Goal: Navigation & Orientation: Go to known website

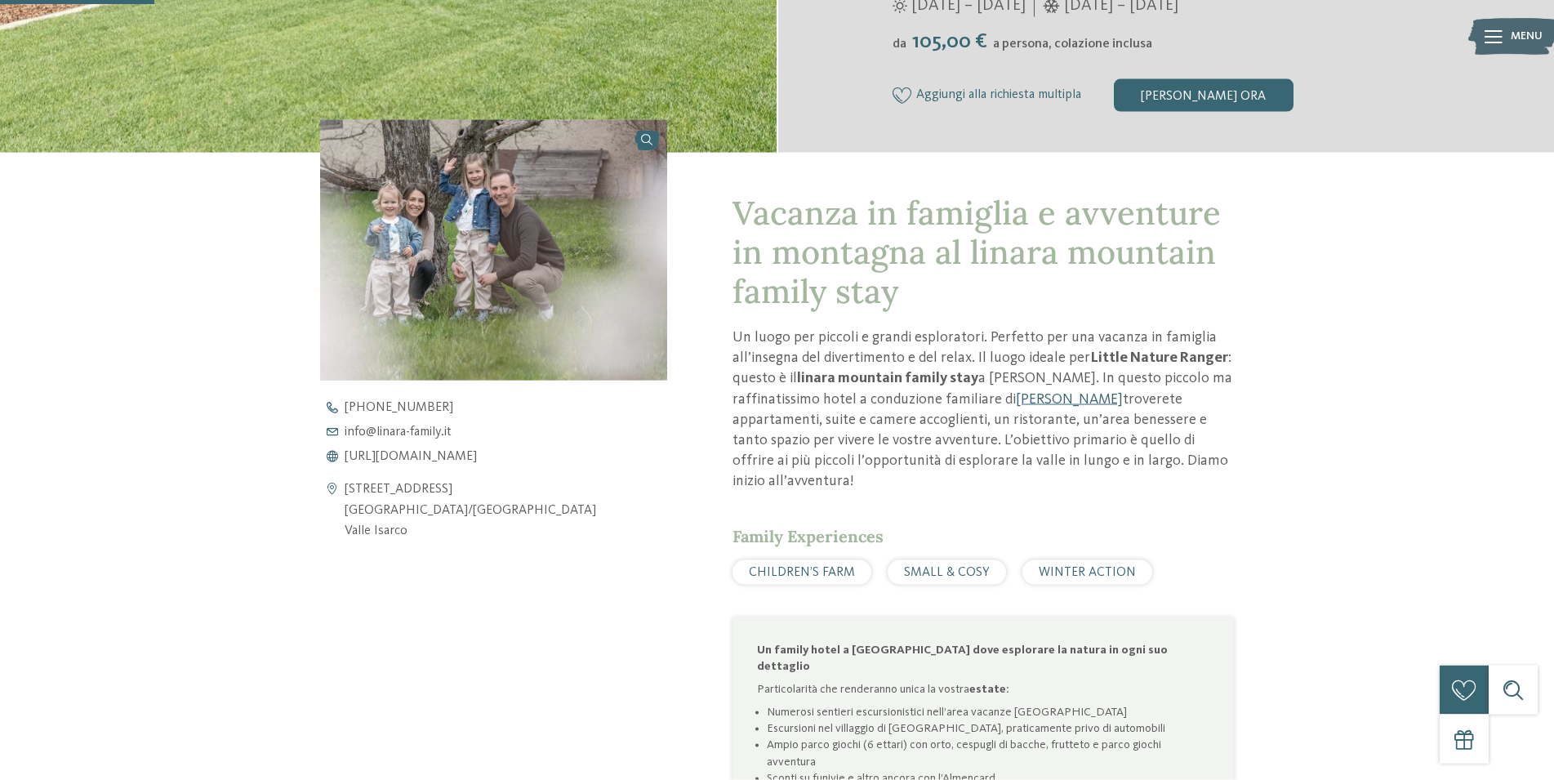
scroll to position [500, 0]
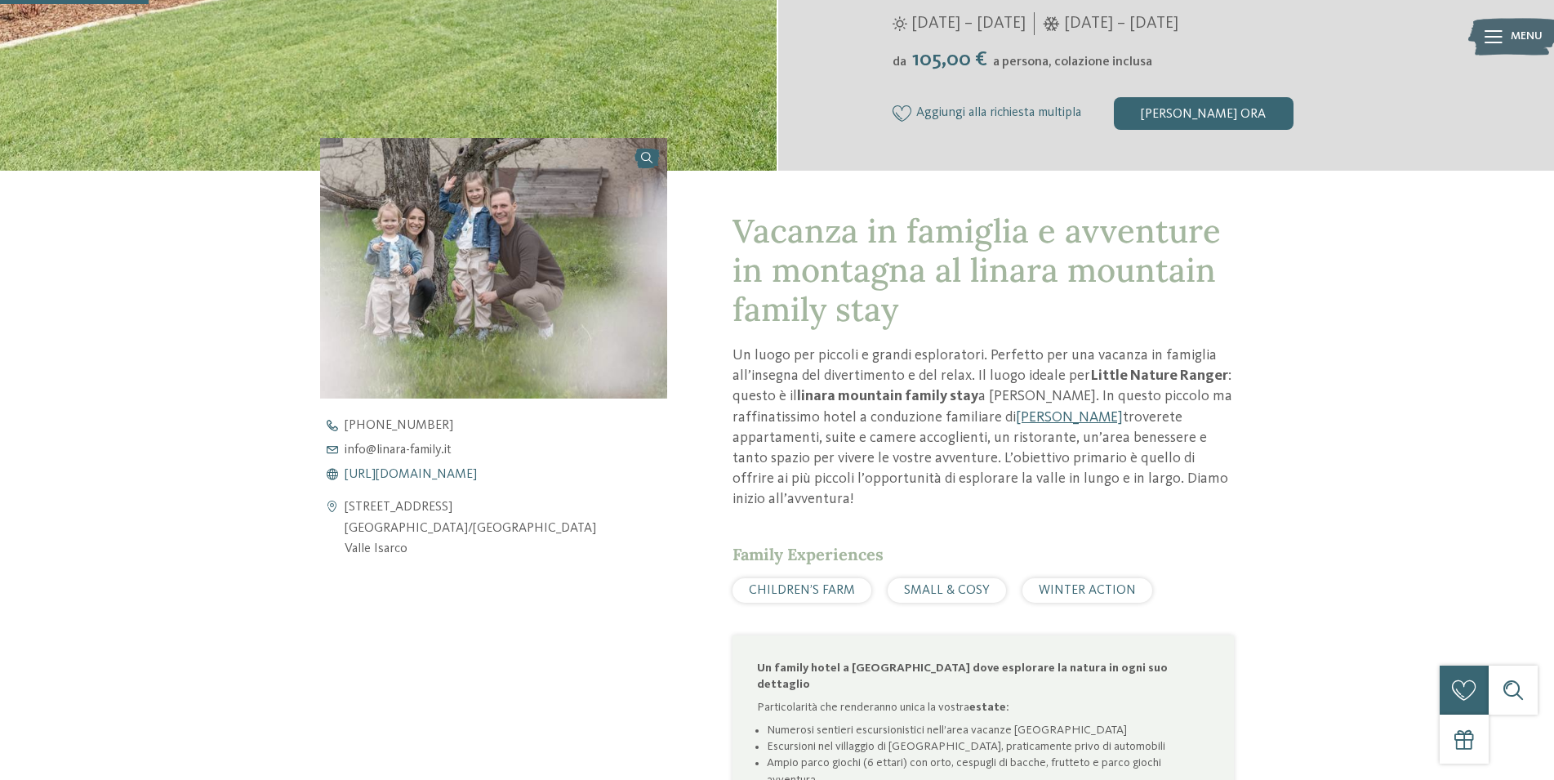
click at [449, 475] on span "https://www.linara-family.it/it" at bounding box center [411, 474] width 132 height 13
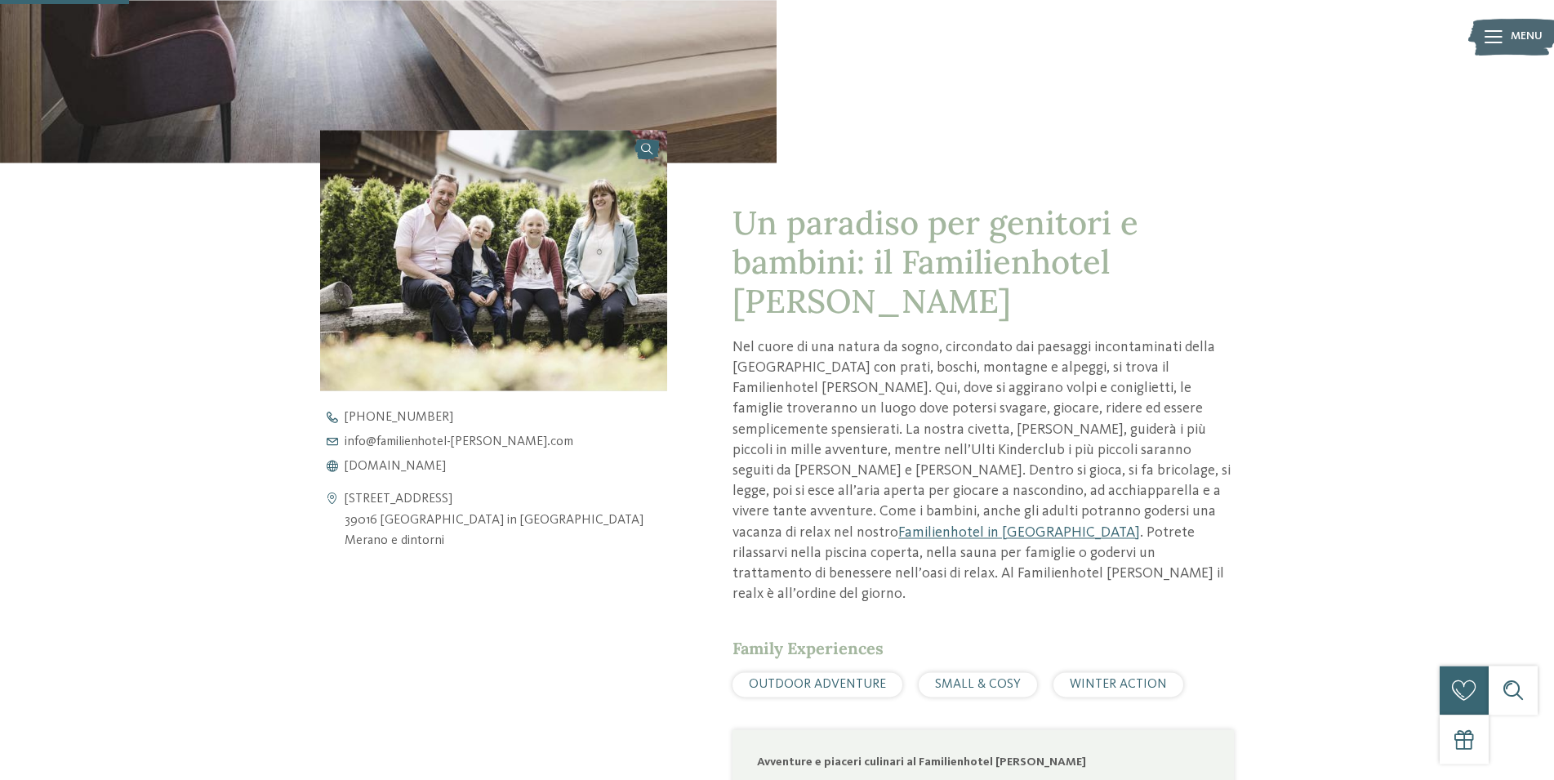
scroll to position [583, 0]
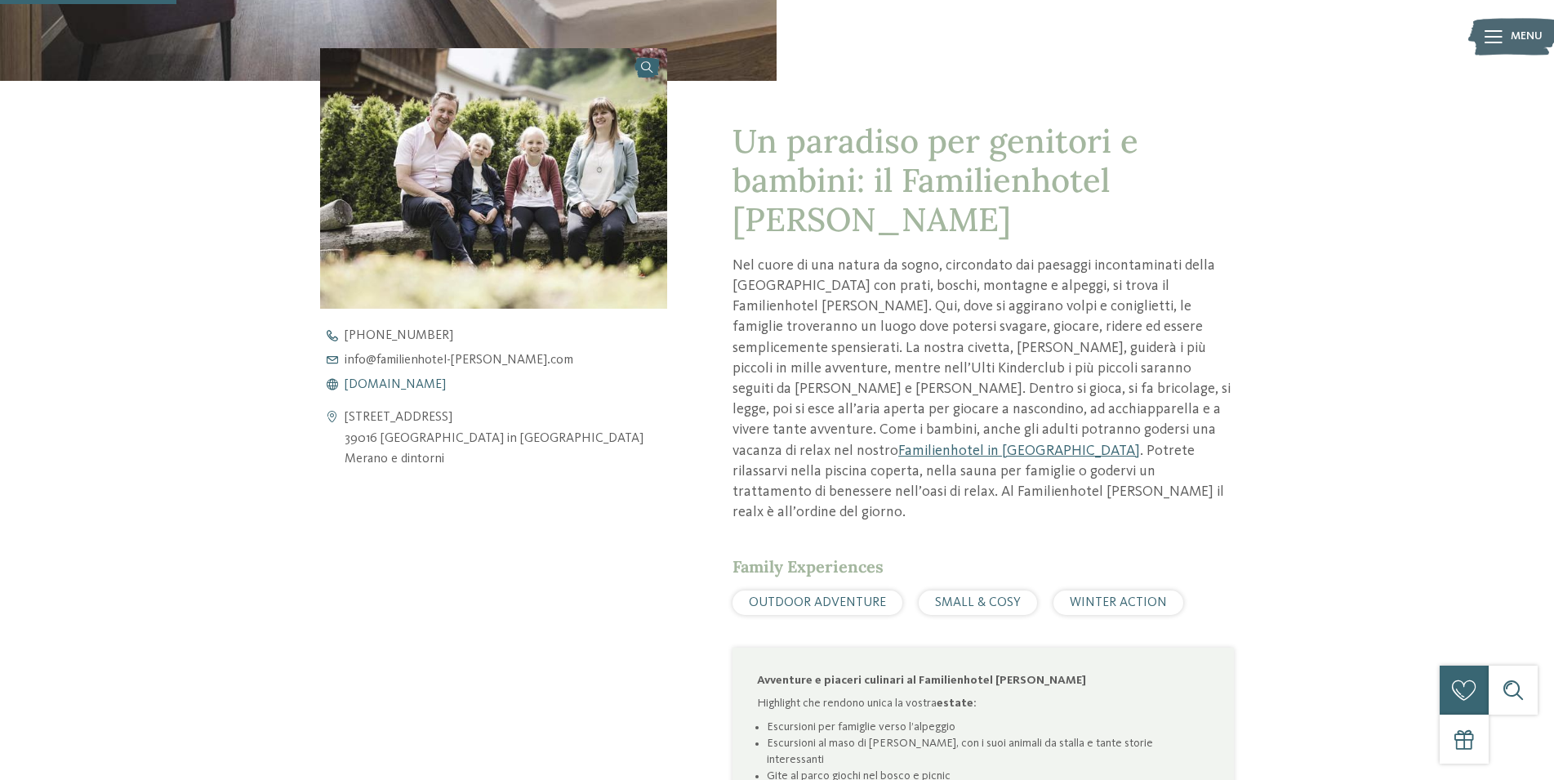
click at [446, 385] on span "www.familienhotel-viktoria.com" at bounding box center [395, 384] width 101 height 13
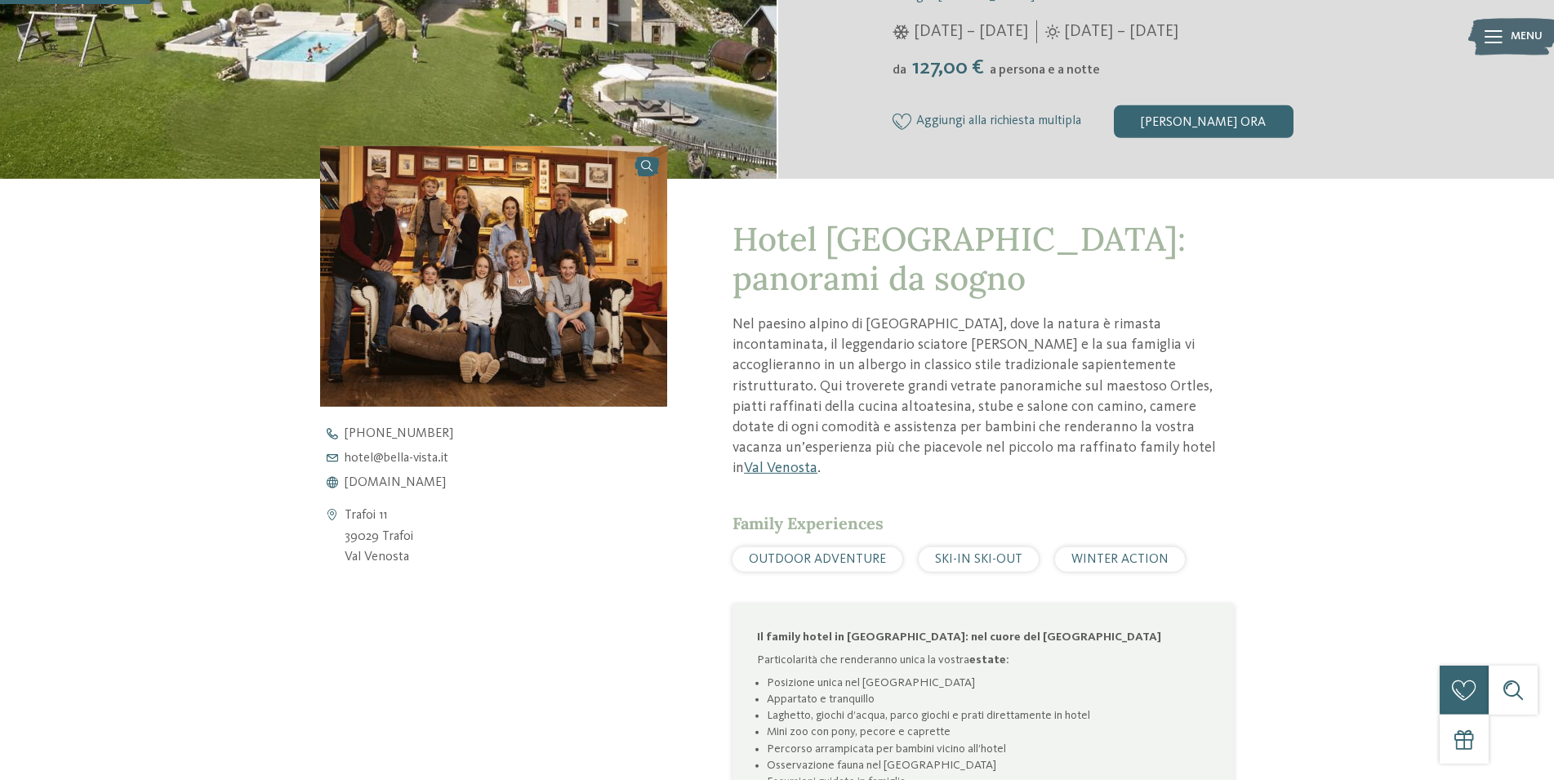
scroll to position [583, 0]
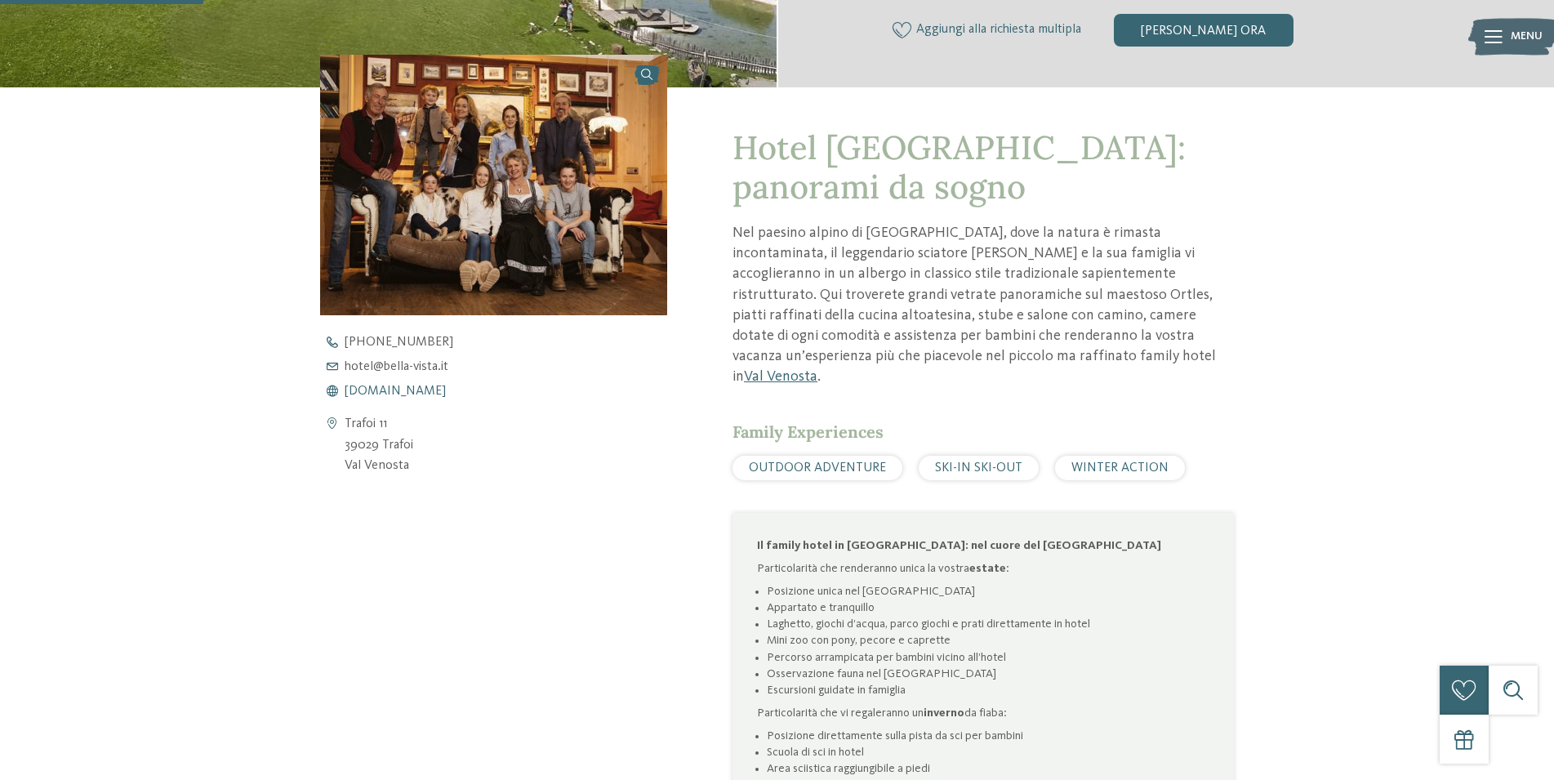
click at [424, 392] on span "www.bella-vista.it" at bounding box center [395, 391] width 101 height 13
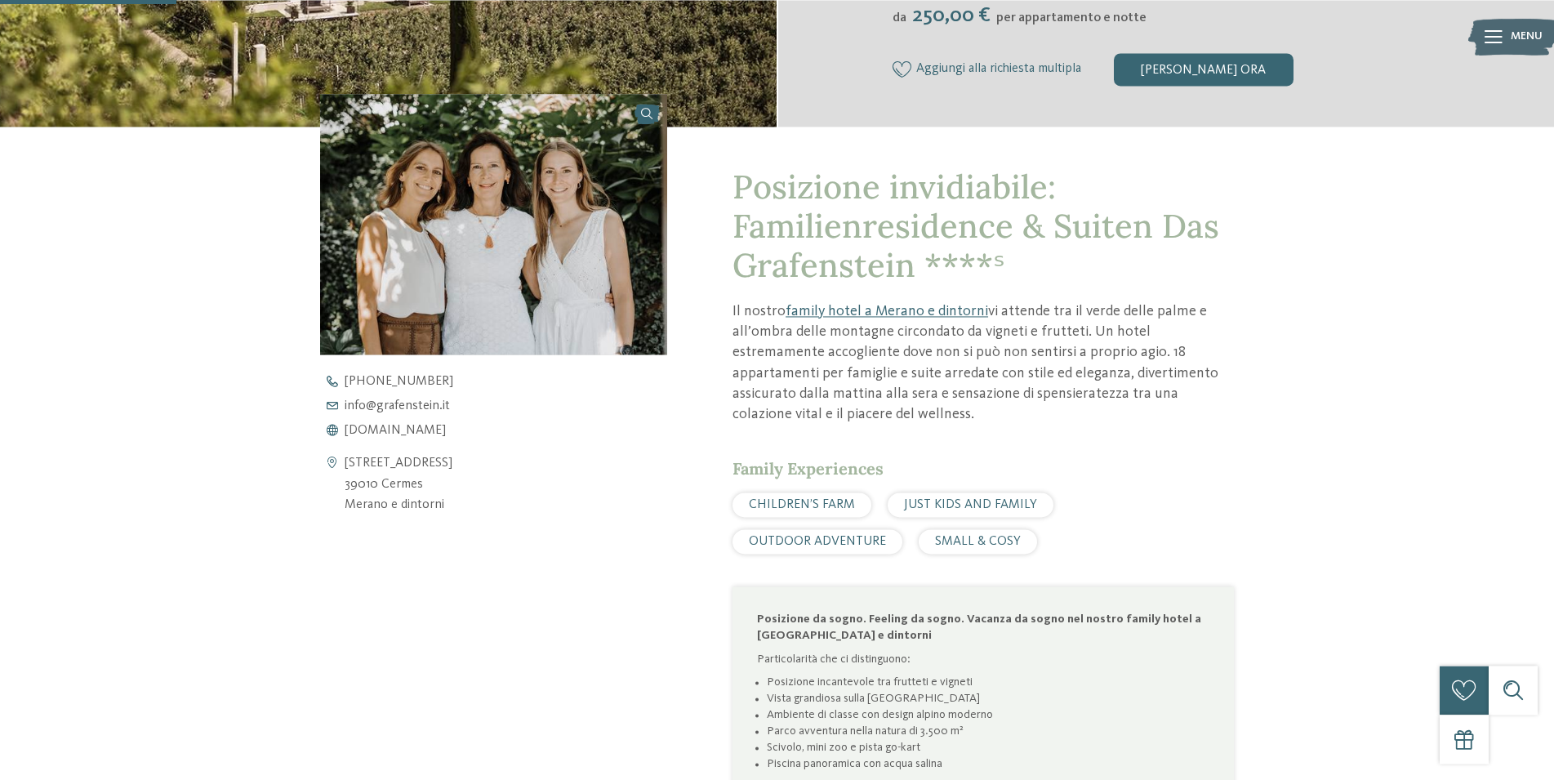
scroll to position [583, 0]
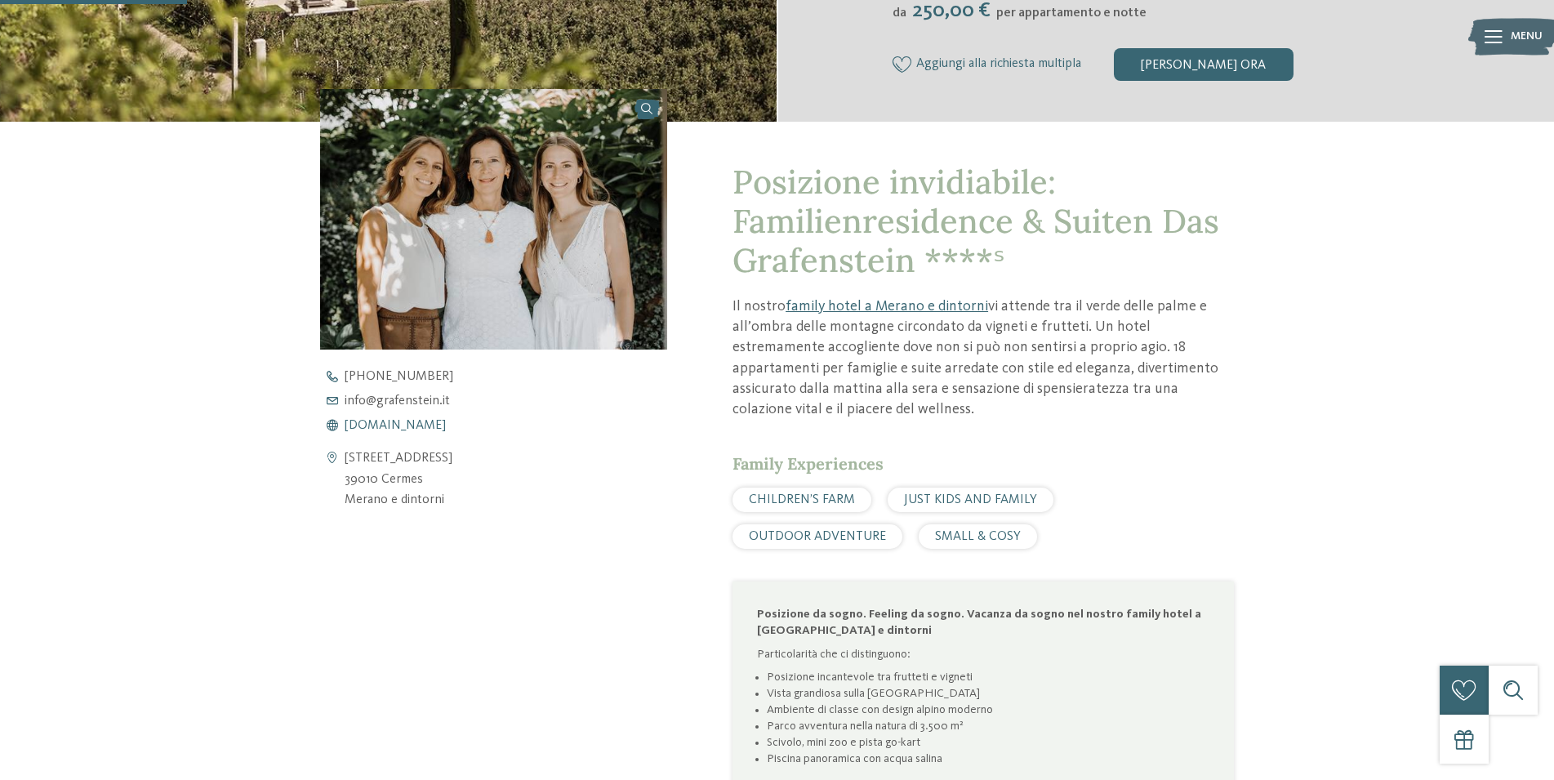
click at [425, 425] on span "[DOMAIN_NAME]" at bounding box center [395, 425] width 101 height 13
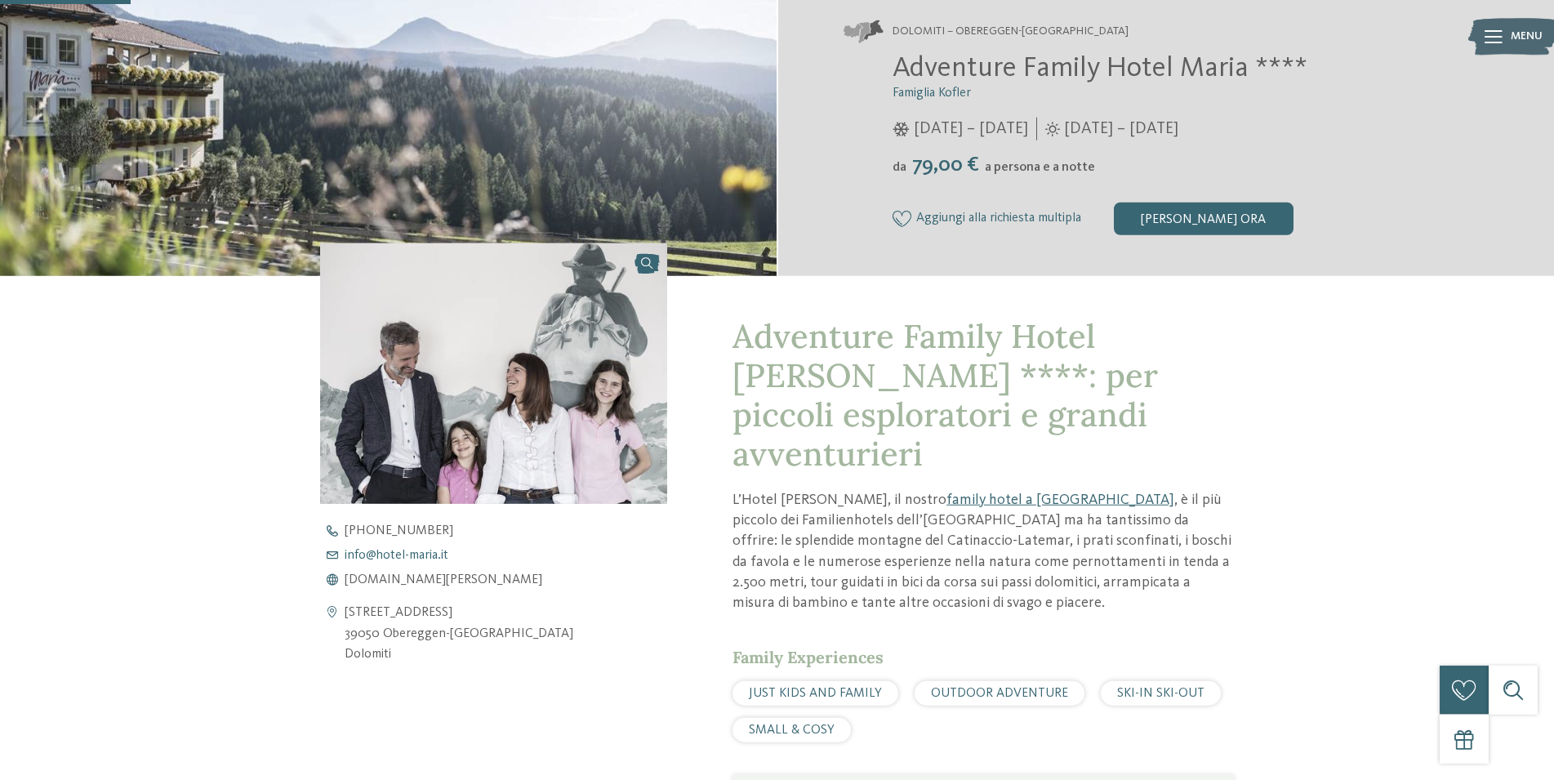
scroll to position [416, 0]
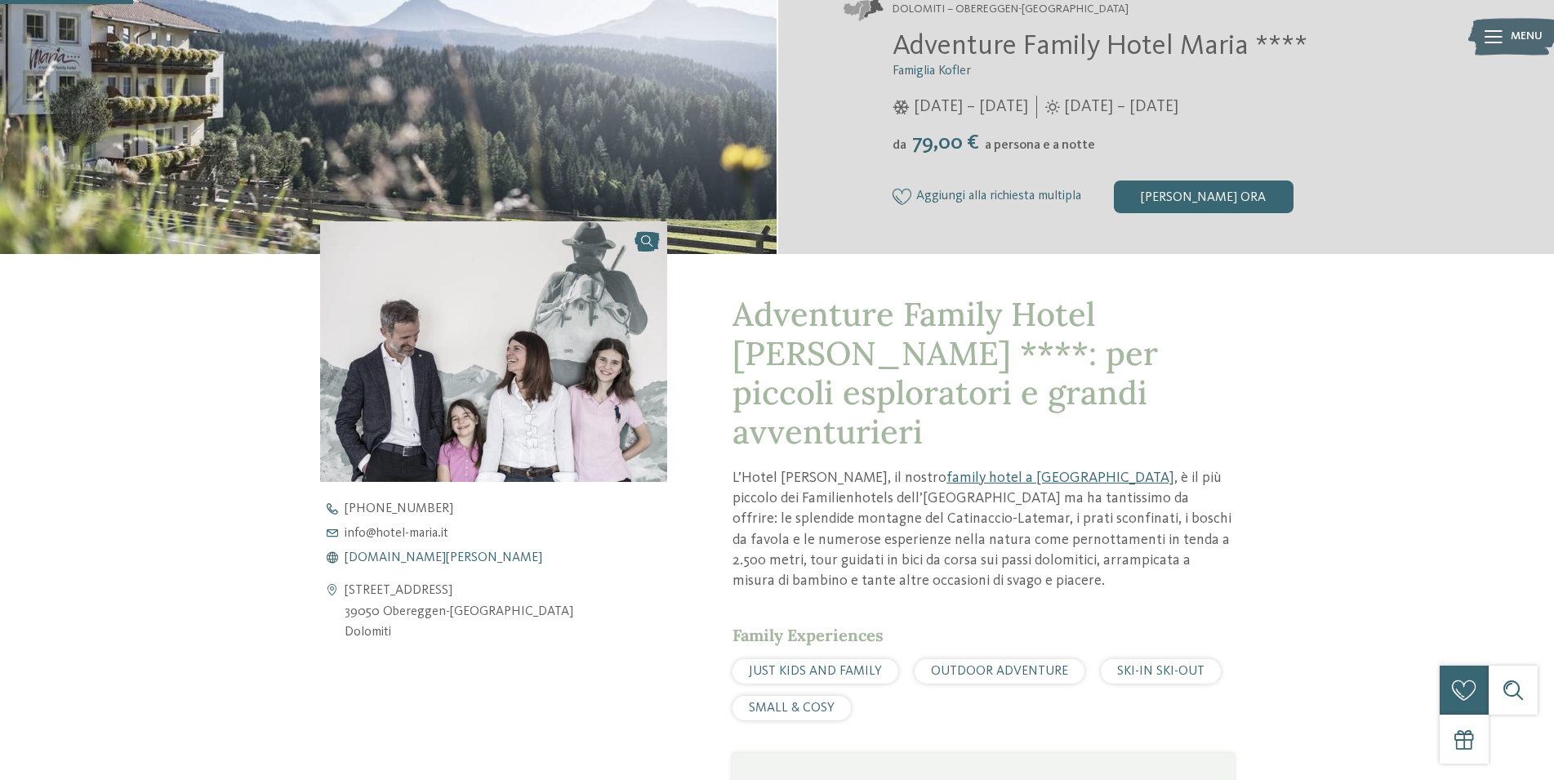
click at [420, 554] on span "www.hotel-maria.it" at bounding box center [444, 557] width 198 height 13
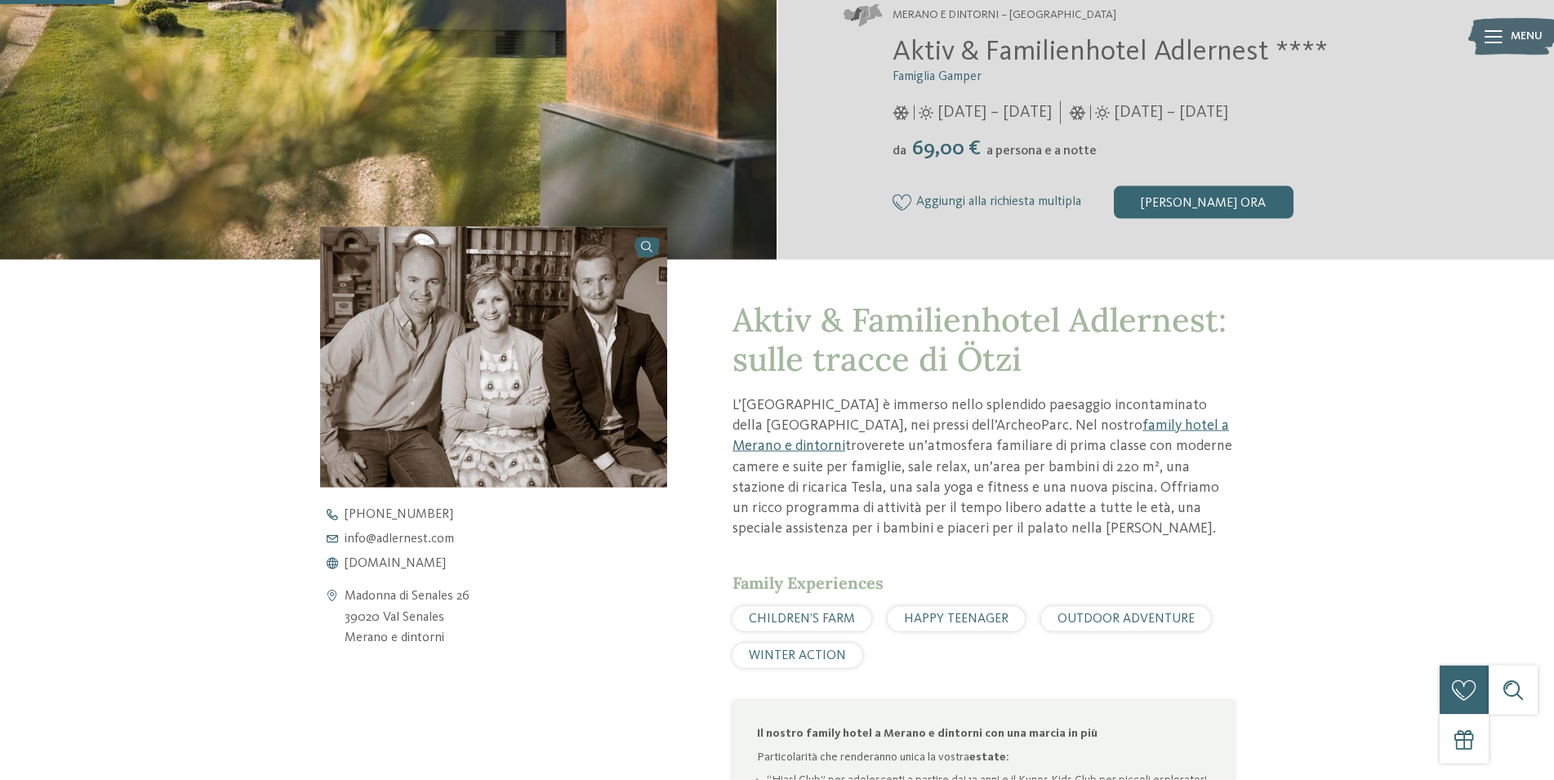
scroll to position [416, 0]
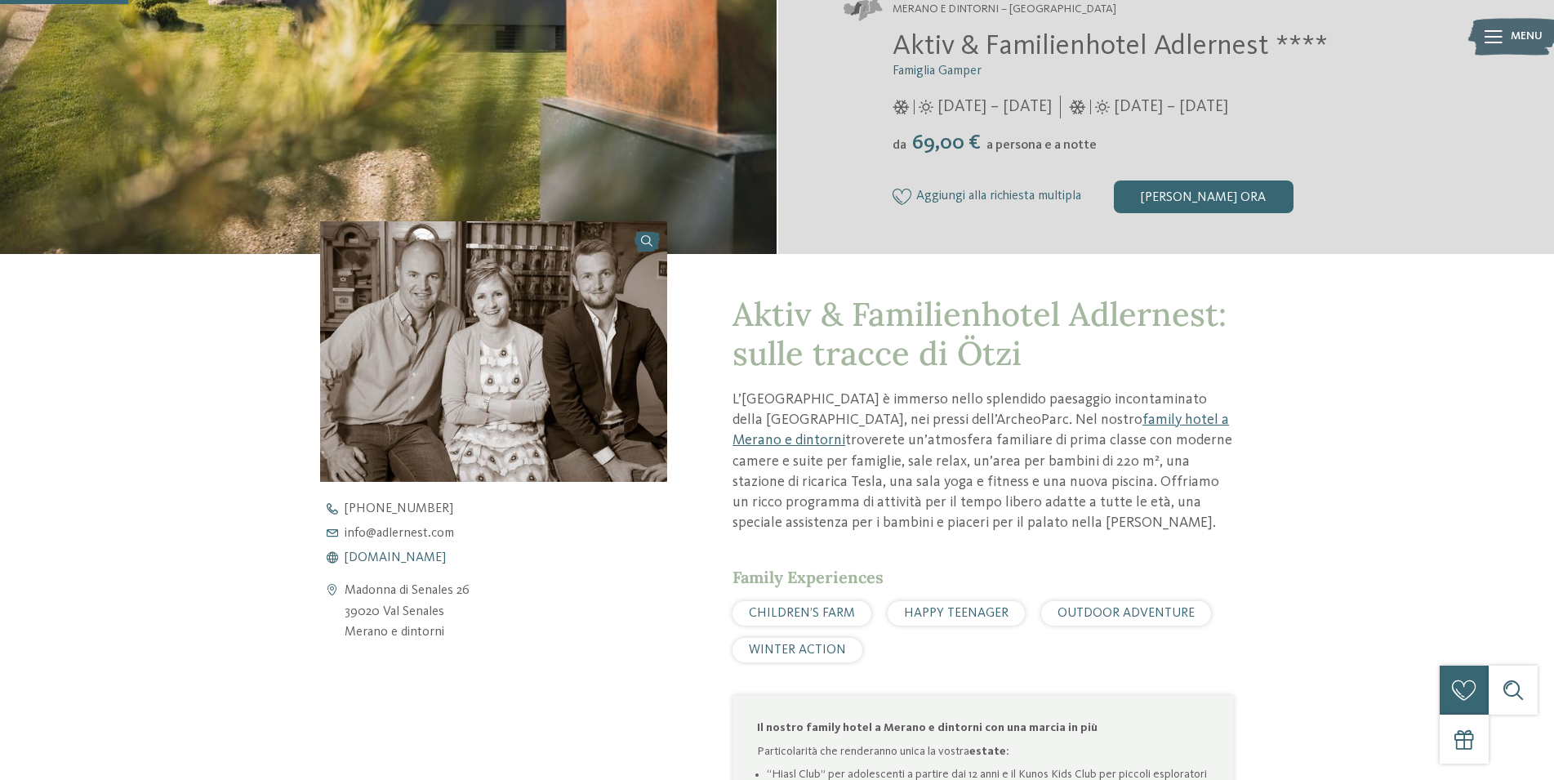
click at [439, 558] on span "www.adlernest.com" at bounding box center [395, 557] width 101 height 13
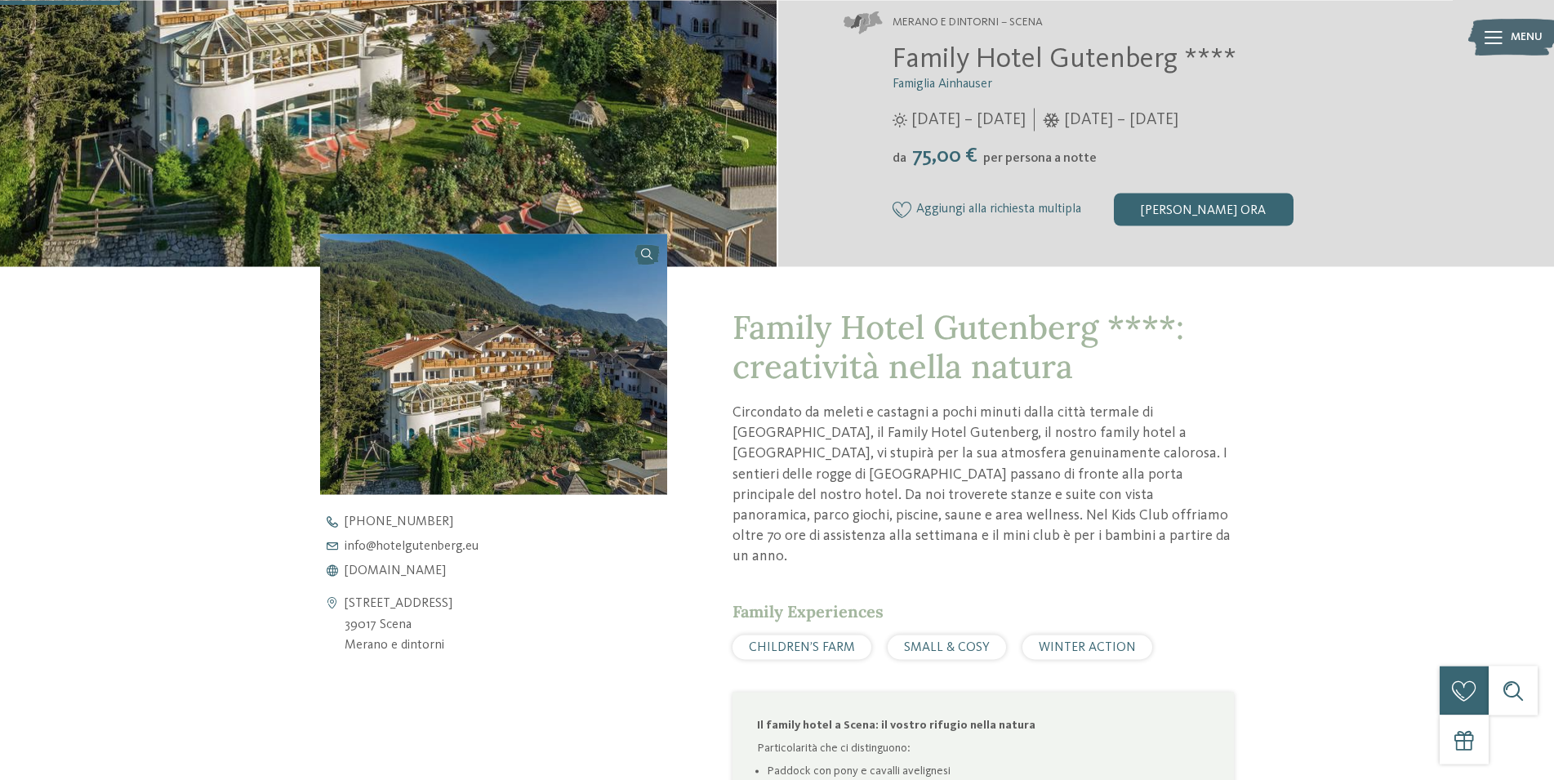
scroll to position [416, 0]
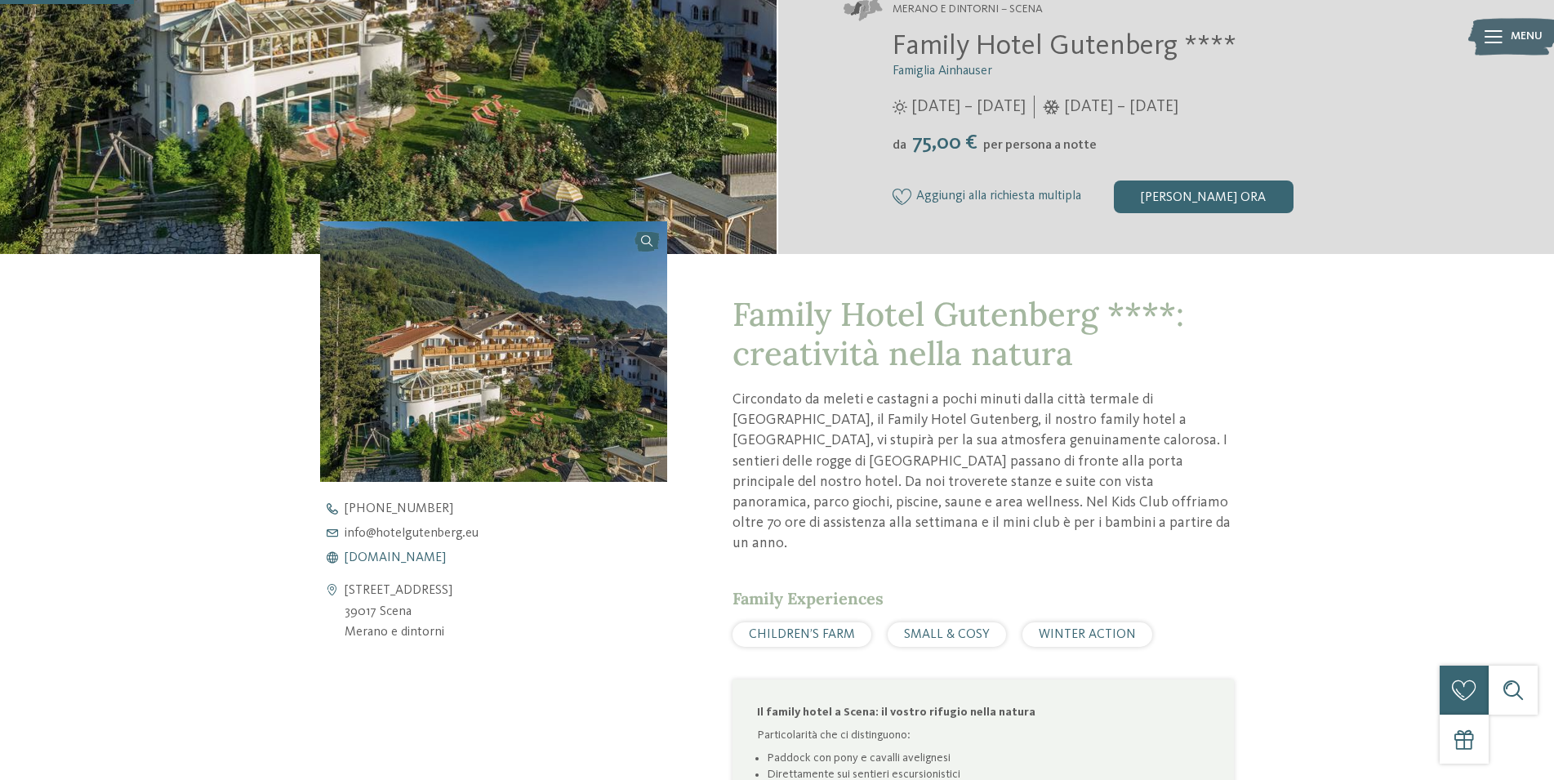
click at [416, 559] on span "www.hotelgutenberg.eu" at bounding box center [395, 557] width 101 height 13
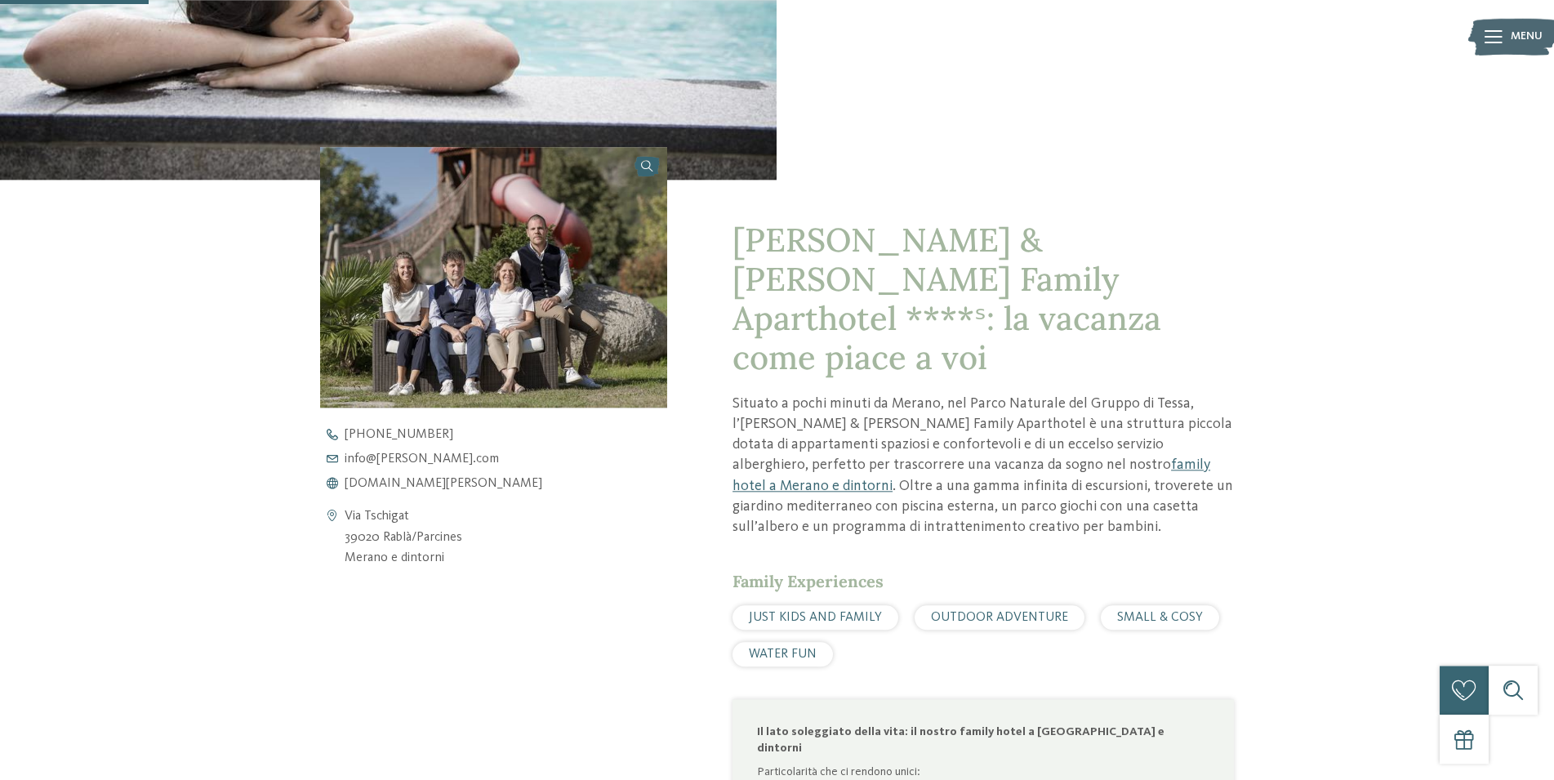
scroll to position [500, 0]
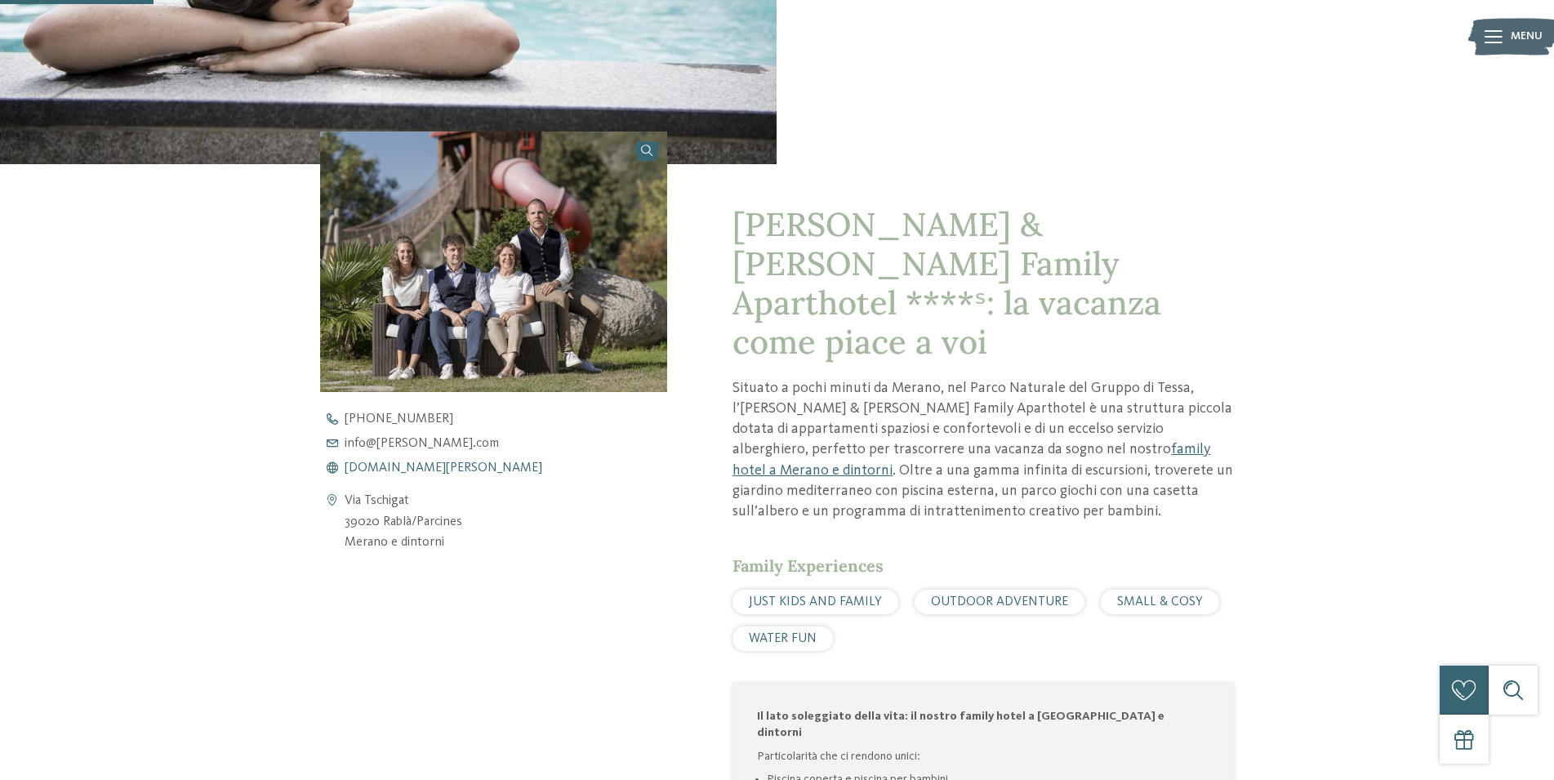
click at [429, 469] on span "[DOMAIN_NAME][PERSON_NAME]" at bounding box center [444, 467] width 198 height 13
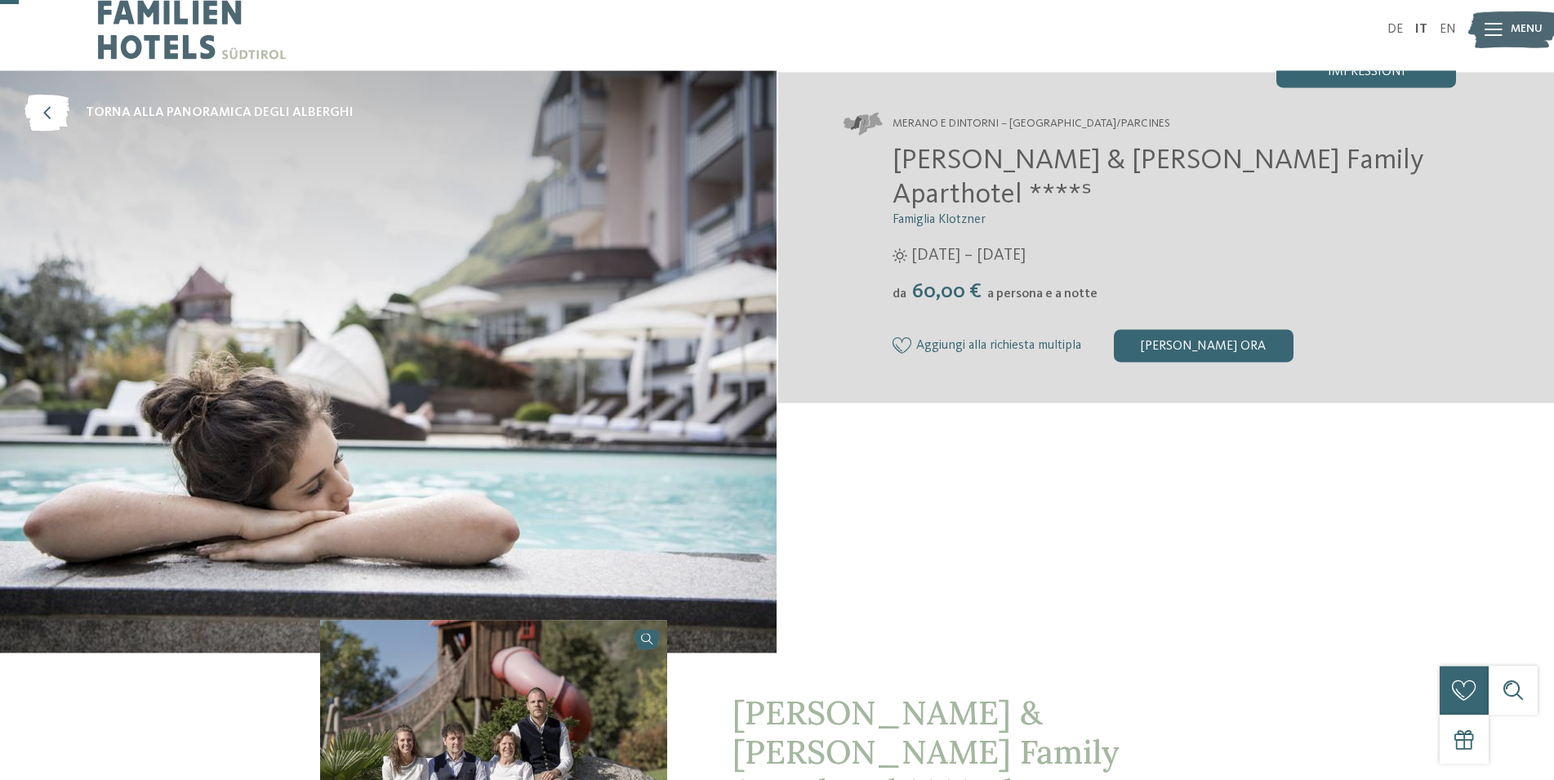
scroll to position [0, 0]
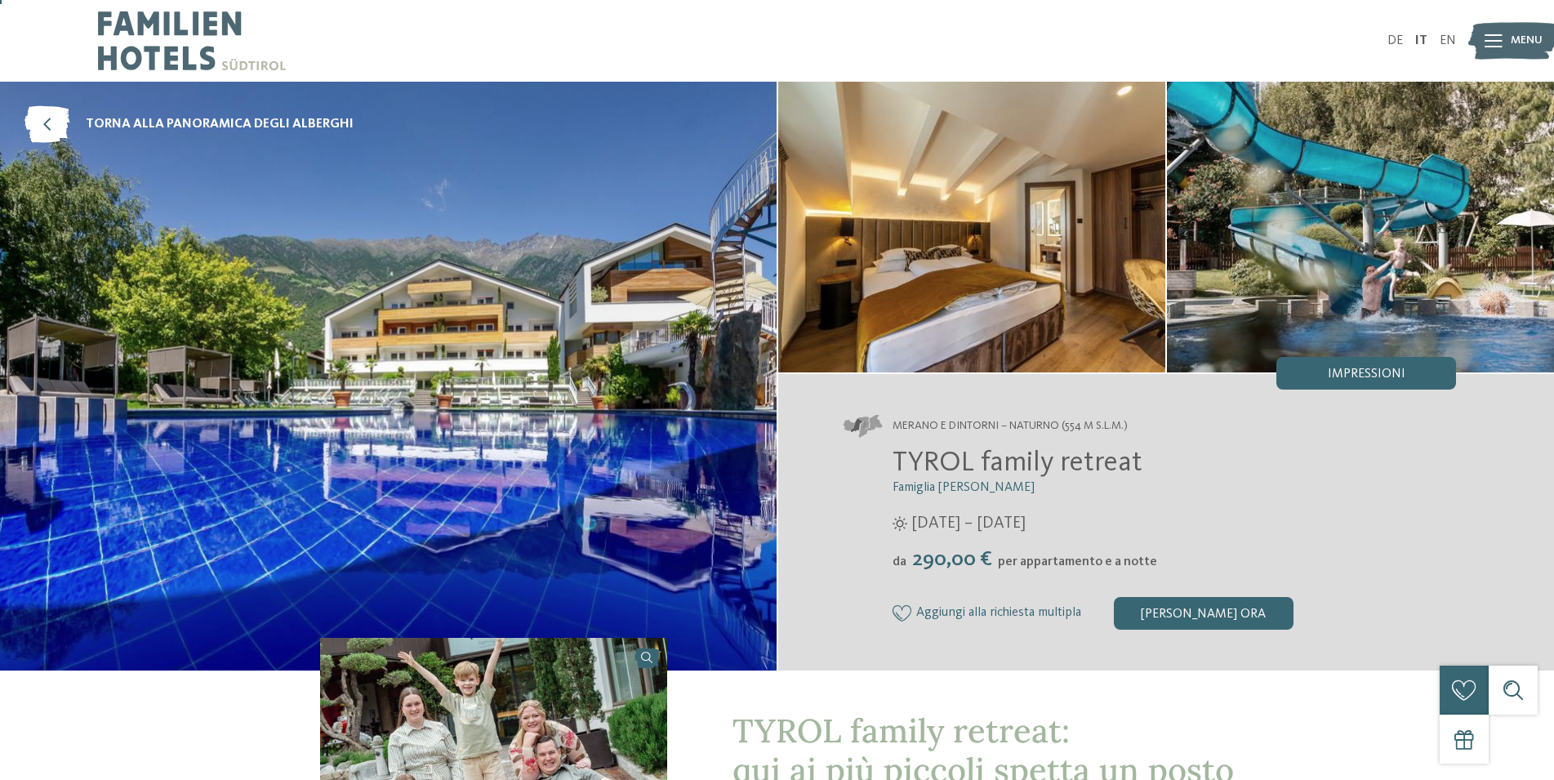
scroll to position [83, 0]
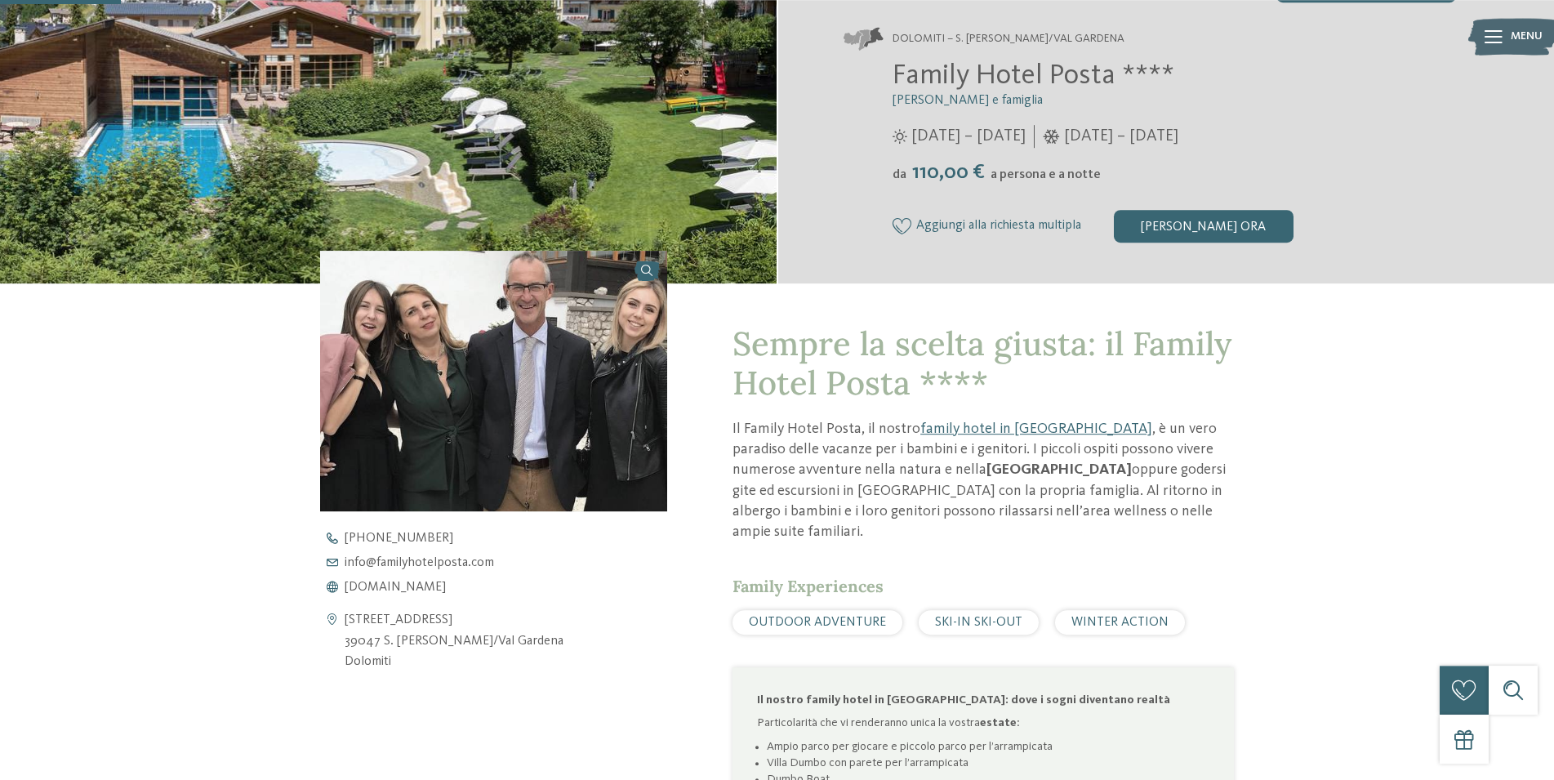
scroll to position [416, 0]
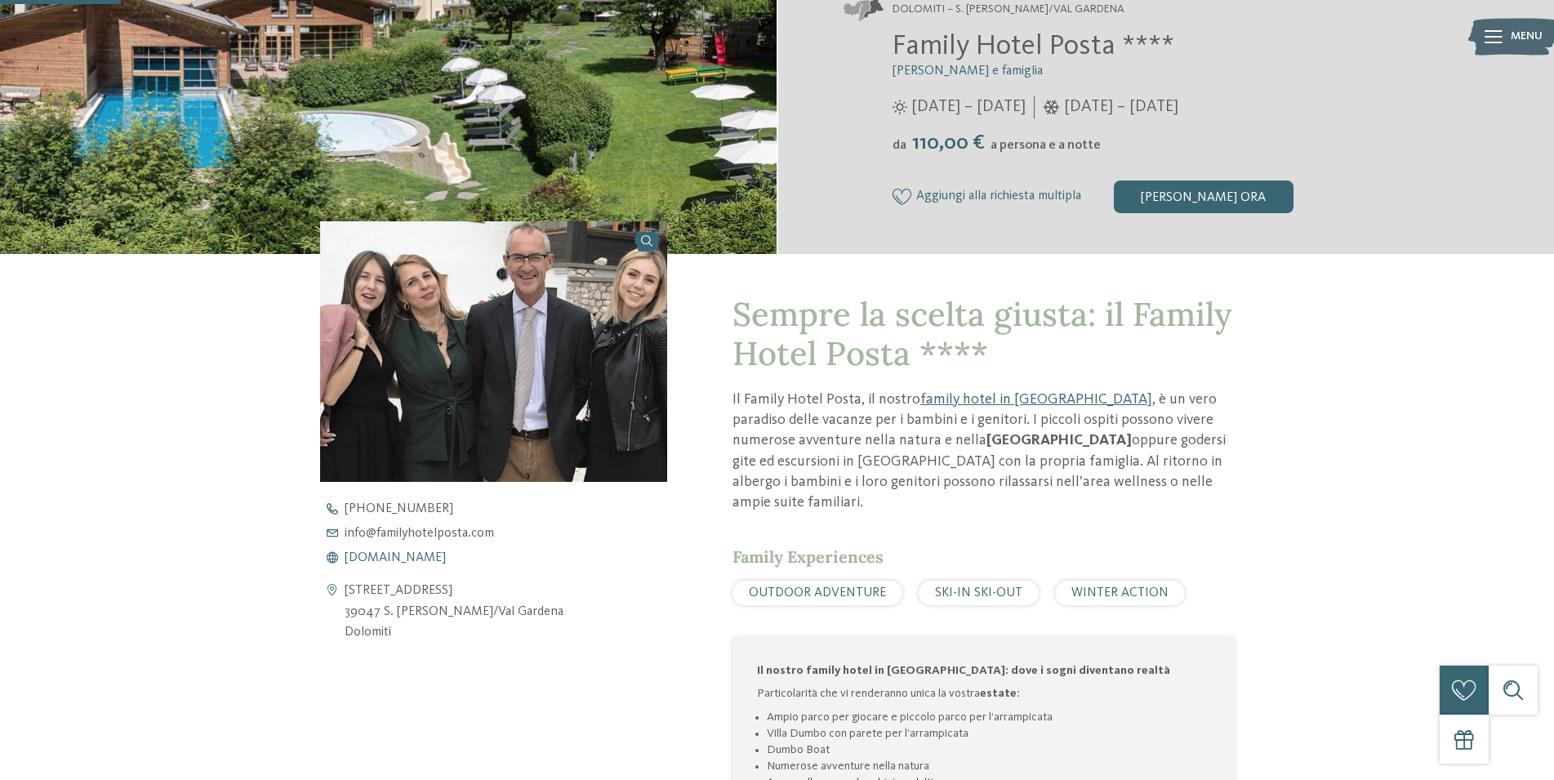
click at [446, 559] on span "[DOMAIN_NAME]" at bounding box center [395, 557] width 101 height 13
